Goal: Task Accomplishment & Management: Manage account settings

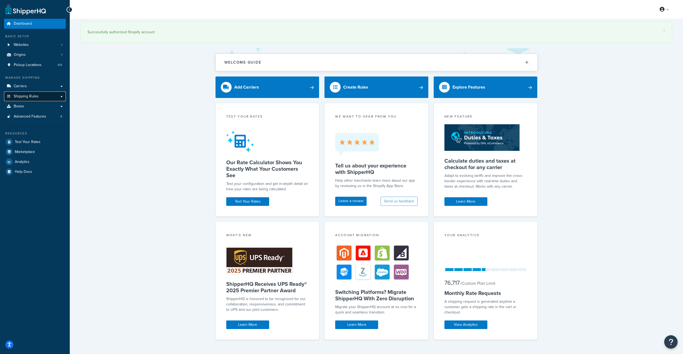
click at [35, 97] on span "Shipping Rules" at bounding box center [26, 96] width 25 height 5
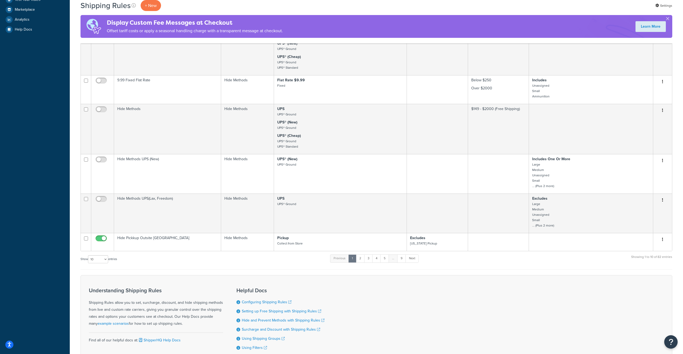
scroll to position [188, 0]
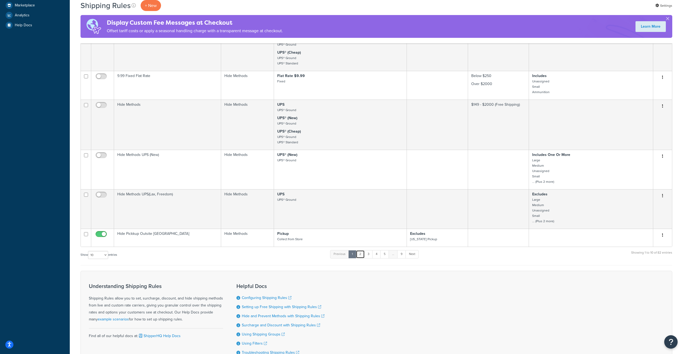
click at [361, 258] on link "2" at bounding box center [360, 254] width 9 height 8
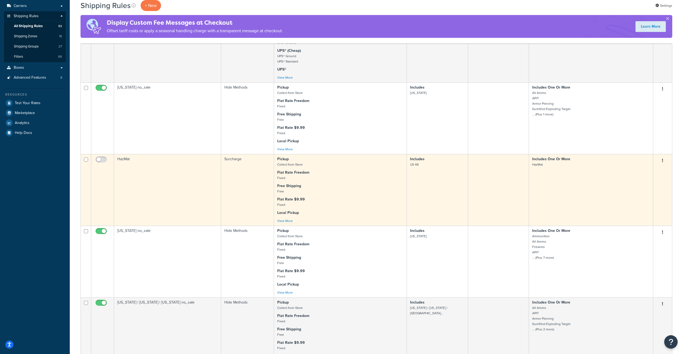
scroll to position [81, 0]
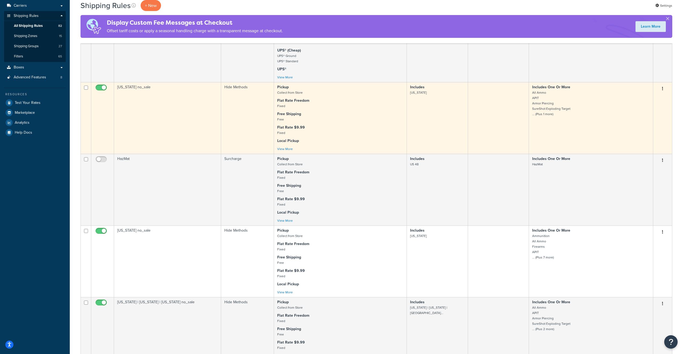
click at [191, 117] on td "Alaska no_sale" at bounding box center [167, 118] width 107 height 72
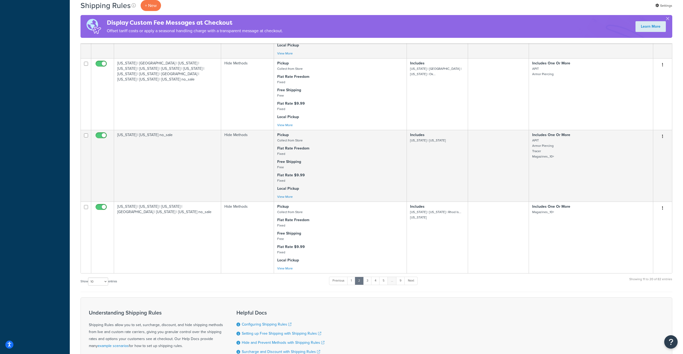
scroll to position [537, 0]
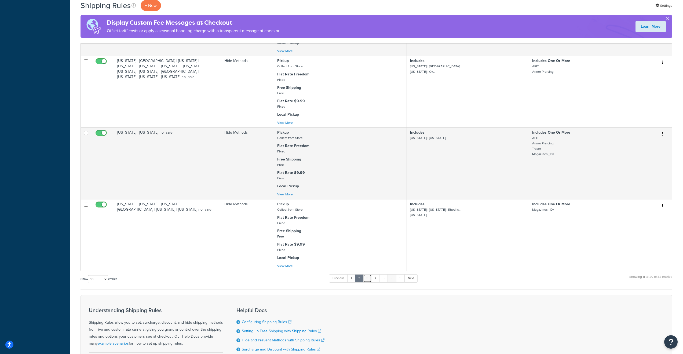
click at [369, 282] on link "3" at bounding box center [367, 278] width 9 height 8
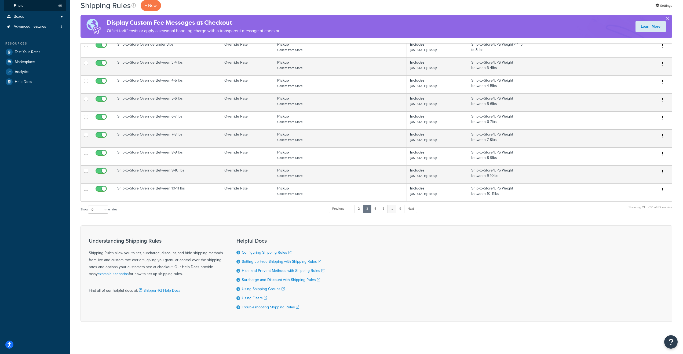
scroll to position [137, 0]
click at [402, 208] on link "9" at bounding box center [400, 209] width 9 height 8
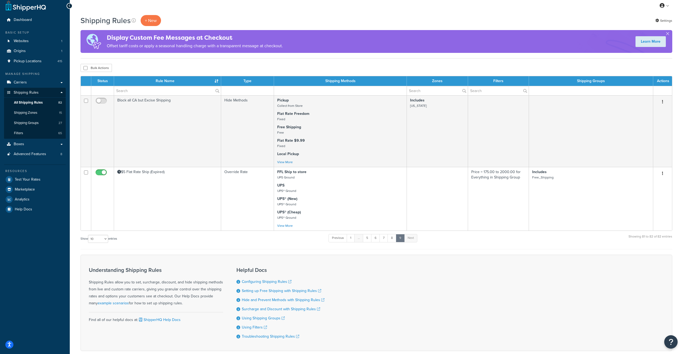
scroll to position [0, 0]
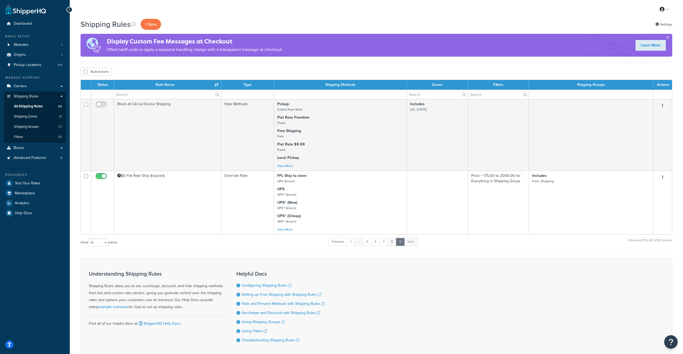
click at [393, 245] on link "8" at bounding box center [392, 242] width 9 height 8
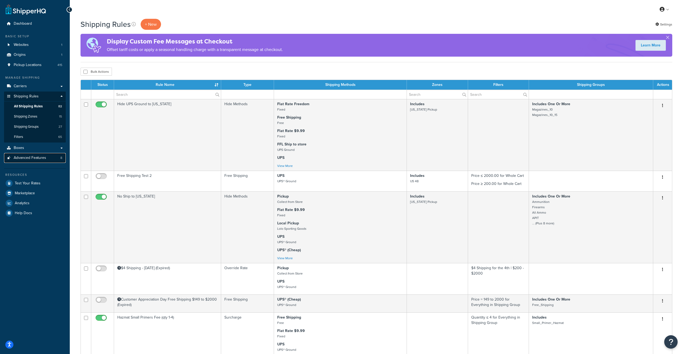
click at [39, 156] on span "Advanced Features" at bounding box center [30, 158] width 32 height 5
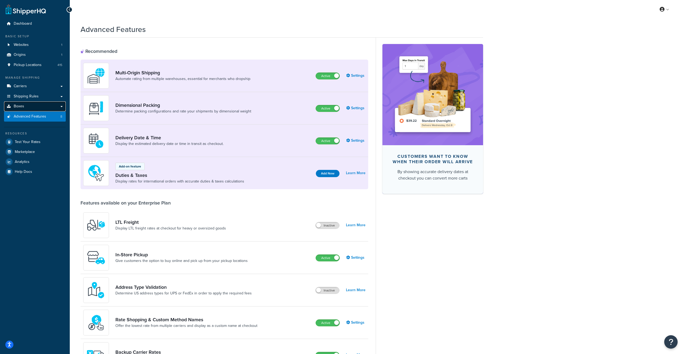
click at [23, 106] on span "Boxes" at bounding box center [19, 106] width 10 height 5
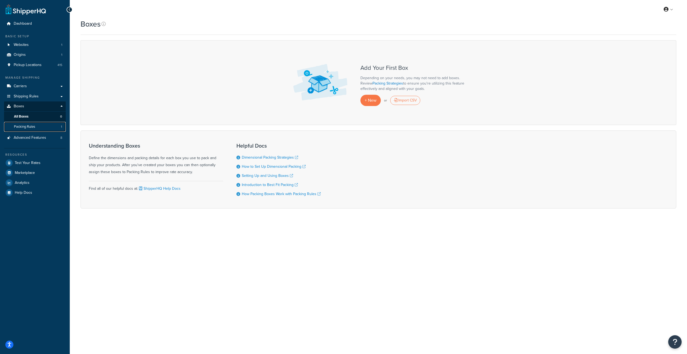
click at [29, 128] on span "Packing Rules" at bounding box center [24, 127] width 21 height 5
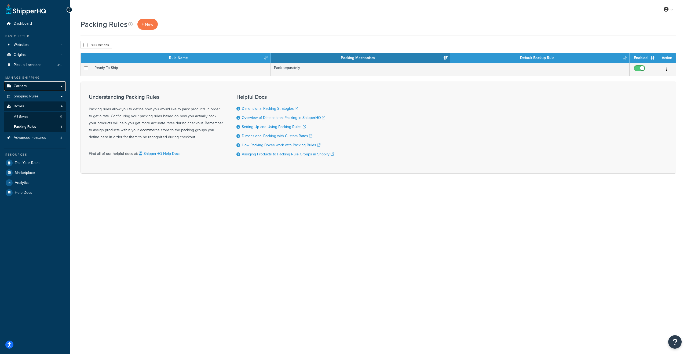
click at [25, 87] on span "Carriers" at bounding box center [20, 86] width 13 height 5
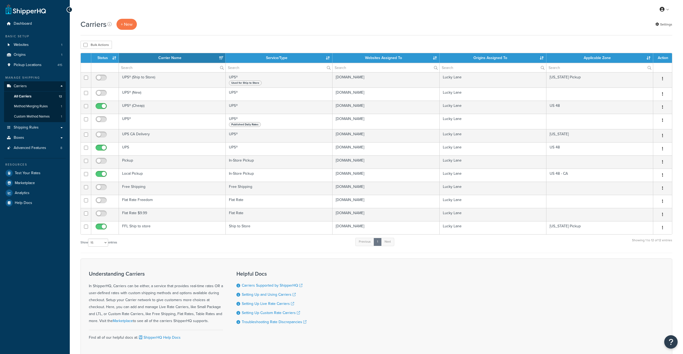
select select "15"
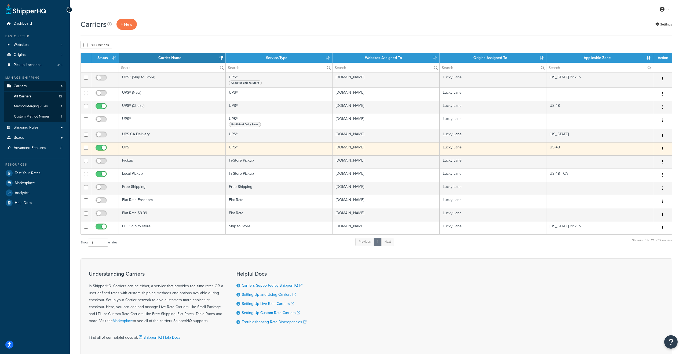
click at [147, 149] on td "UPS" at bounding box center [172, 148] width 107 height 13
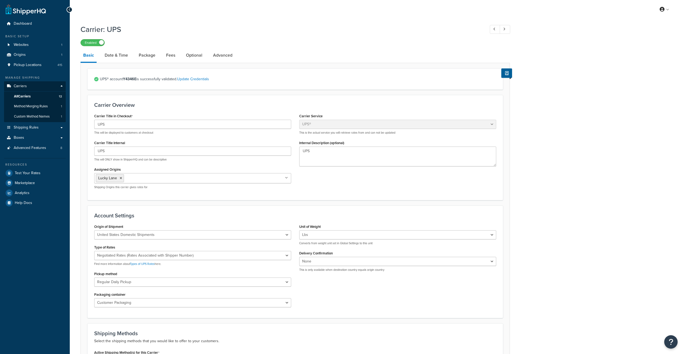
select select "ups"
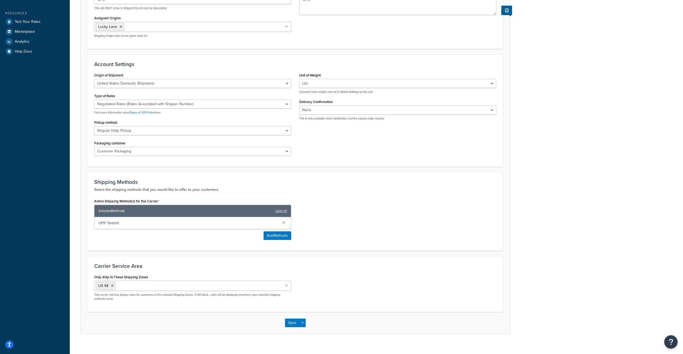
scroll to position [159, 0]
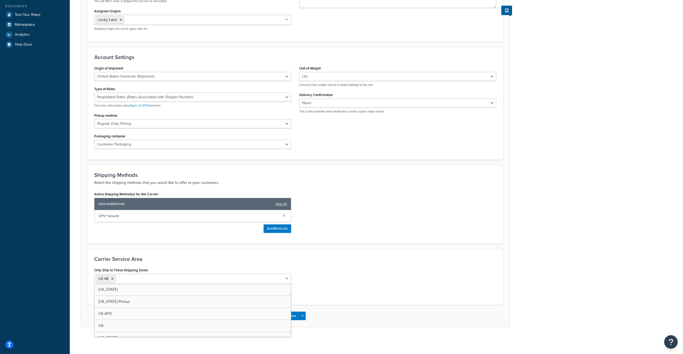
click at [132, 279] on input "Only Ship to These Shipping Zones" at bounding box center [141, 279] width 48 height 6
click at [385, 269] on div "Only Ship to These Shipping Zones [GEOGRAPHIC_DATA] 48 [US_STATE] [US_STATE] [U…" at bounding box center [295, 282] width 410 height 32
click at [291, 316] on button "Save" at bounding box center [292, 316] width 14 height 9
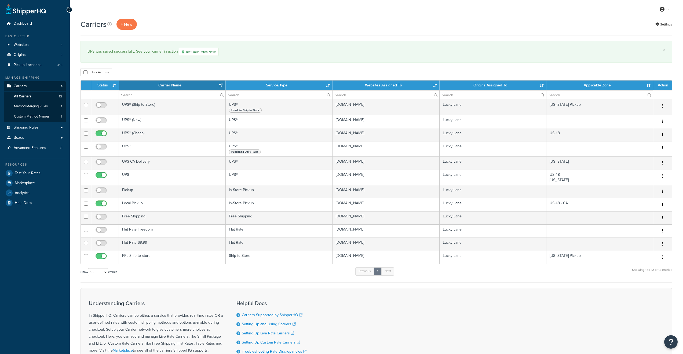
select select "15"
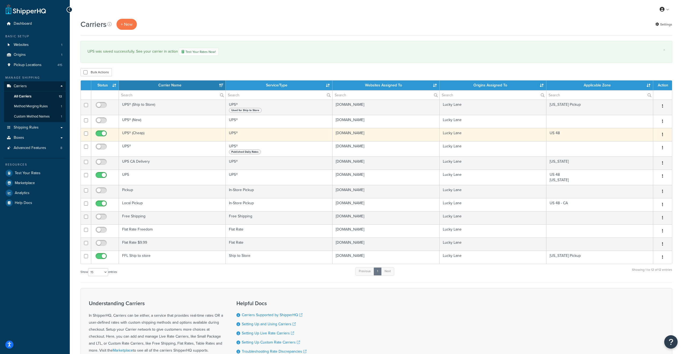
click at [154, 135] on td "UPS® (Cheap)" at bounding box center [172, 134] width 107 height 13
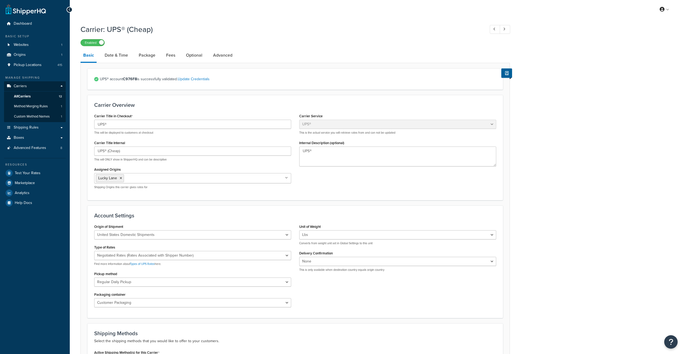
select select "ups"
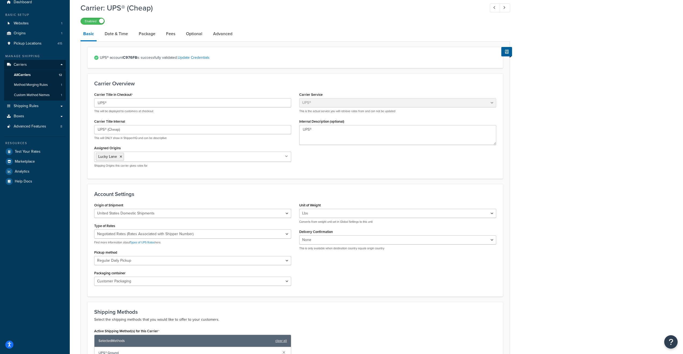
scroll to position [171, 0]
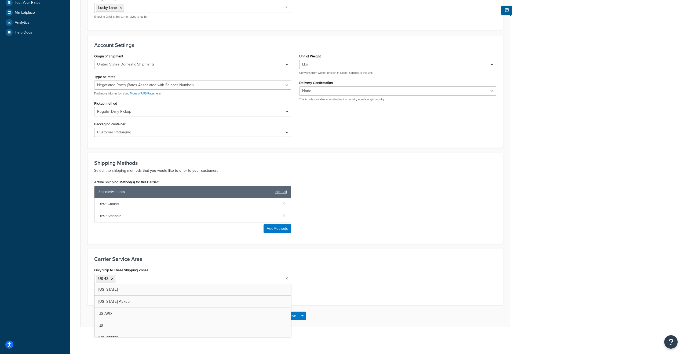
click at [160, 281] on ul "US 48" at bounding box center [192, 279] width 197 height 10
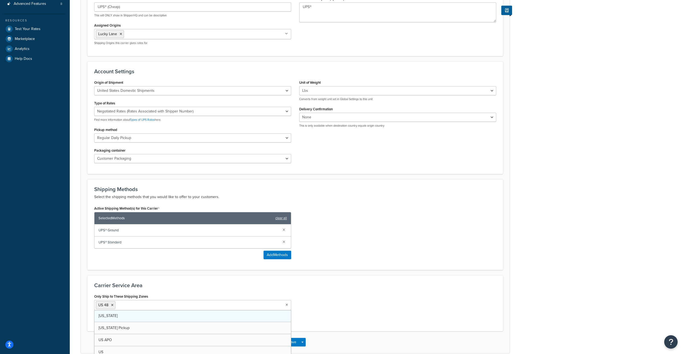
scroll to position [27, 0]
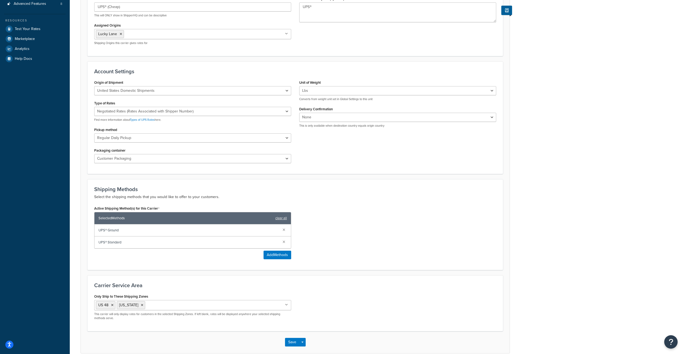
click at [346, 302] on div "Only Ship to These Shipping Zones US 48 Alaska California New York Pickup US AP…" at bounding box center [295, 309] width 410 height 32
click at [290, 344] on button "Save" at bounding box center [292, 342] width 14 height 9
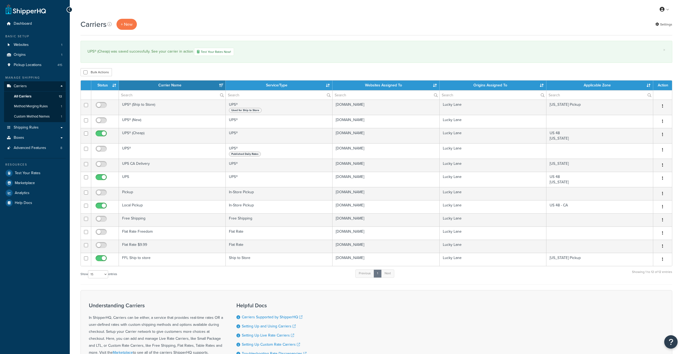
select select "15"
